Goal: Navigation & Orientation: Understand site structure

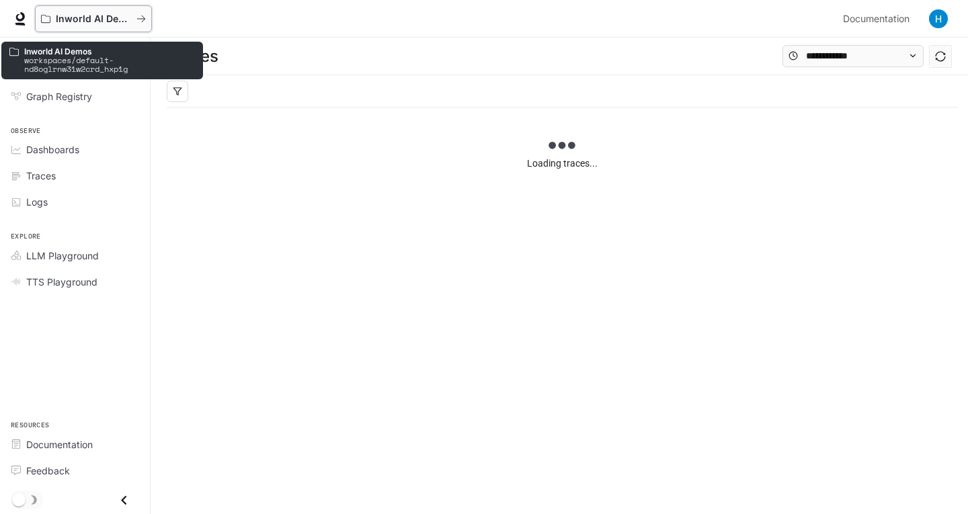
click at [69, 14] on p "Inworld AI Demos" at bounding box center [93, 18] width 75 height 11
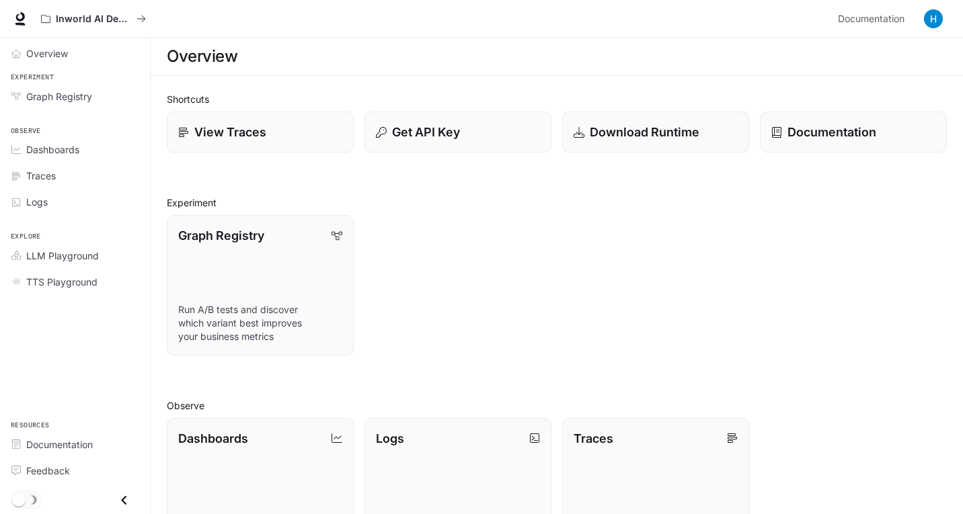
click at [225, 386] on div "Shortcuts View Traces Get API Key Download Runtime Documentation Experiment Gra…" at bounding box center [557, 426] width 780 height 669
